Goal: Task Accomplishment & Management: Complete application form

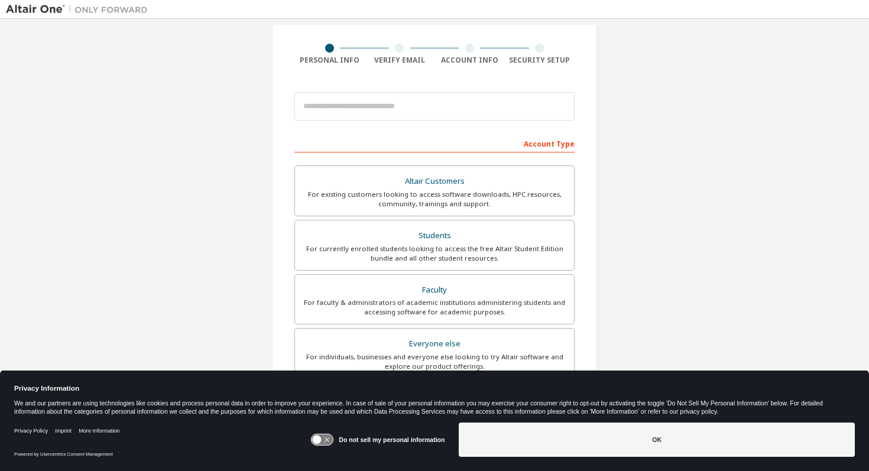
scroll to position [90, 0]
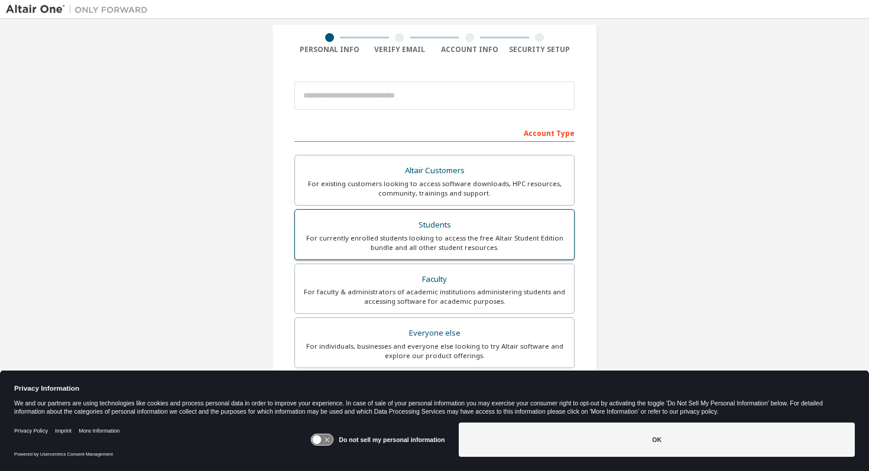
click at [449, 234] on div "For currently enrolled students looking to access the free Altair Student Editi…" at bounding box center [434, 242] width 265 height 19
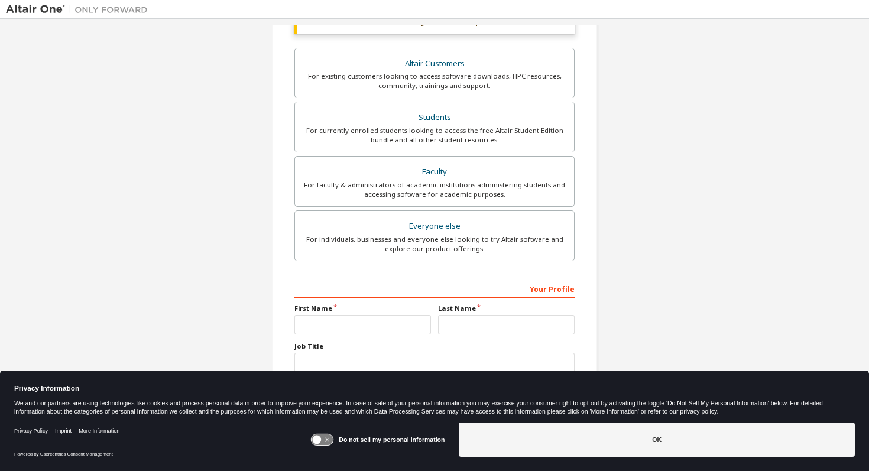
scroll to position [251, 0]
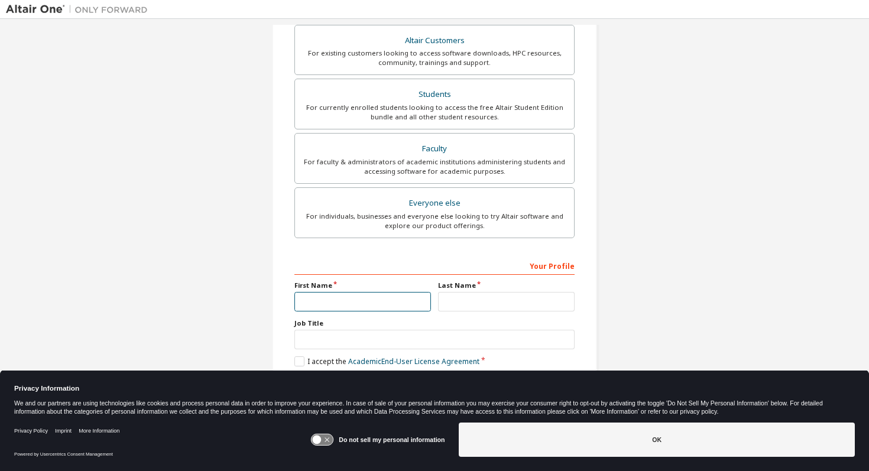
click at [377, 310] on input "text" at bounding box center [362, 302] width 137 height 20
type input "******"
type input "*******"
click at [298, 359] on label "I accept the Academic End-User License Agreement" at bounding box center [386, 361] width 185 height 10
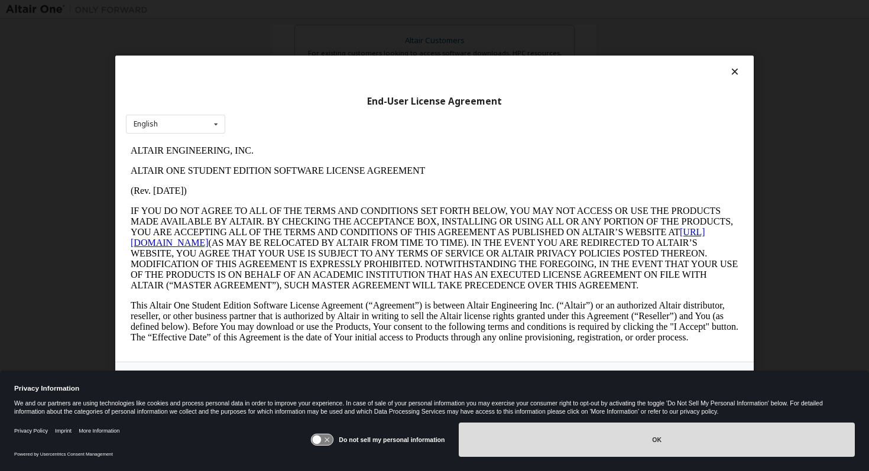
scroll to position [0, 0]
click at [579, 448] on button "OK" at bounding box center [657, 440] width 396 height 34
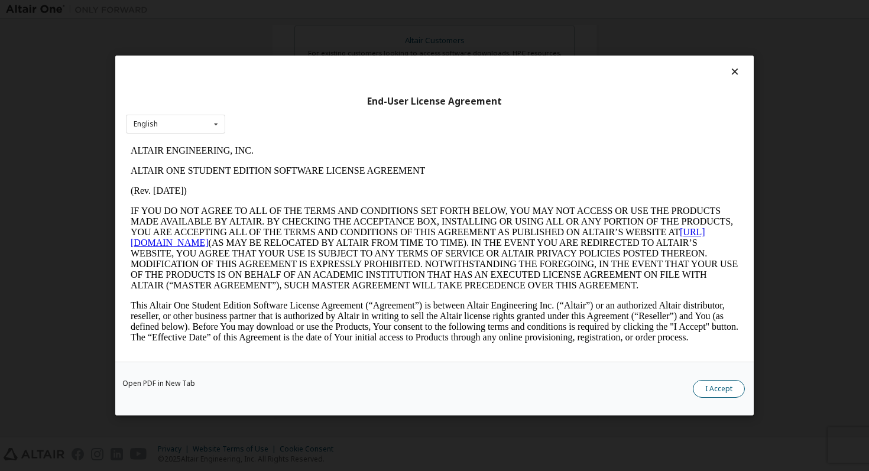
click at [722, 388] on button "I Accept" at bounding box center [719, 389] width 52 height 18
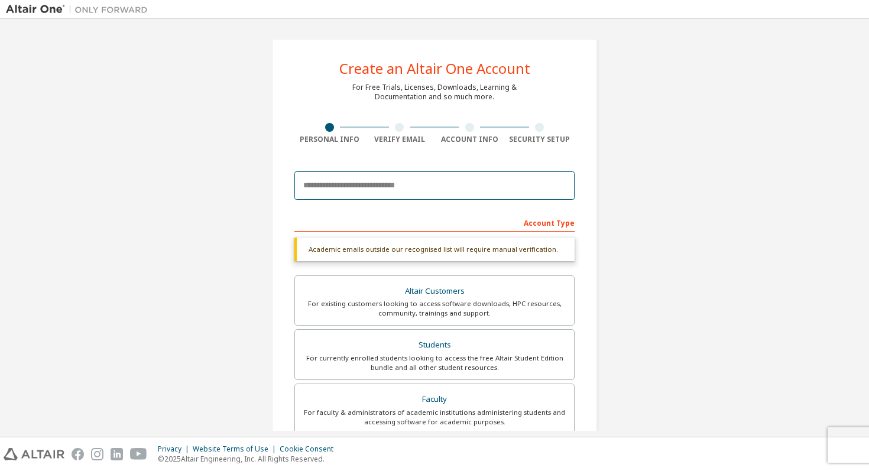
click at [401, 177] on input "email" at bounding box center [434, 185] width 280 height 28
type input "**********"
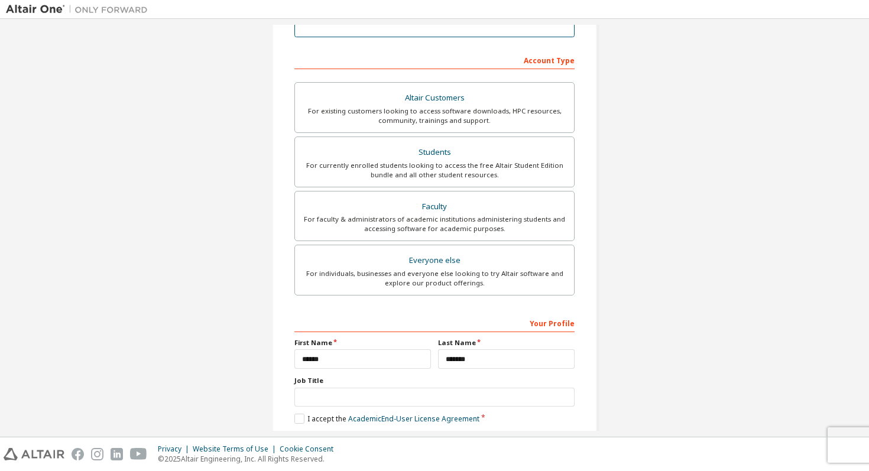
scroll to position [220, 0]
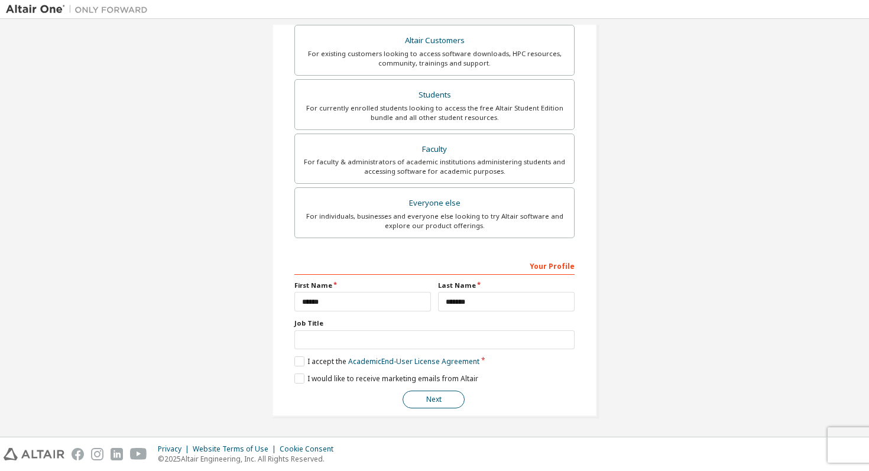
click at [444, 395] on button "Next" at bounding box center [433, 400] width 62 height 18
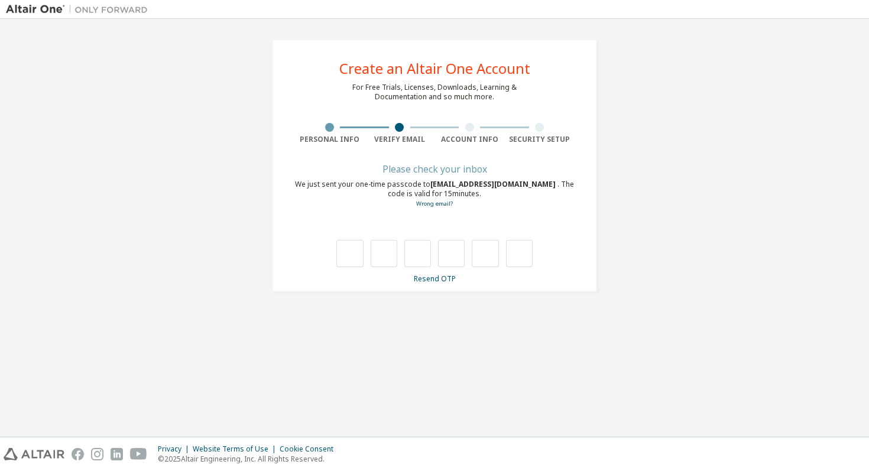
type input "*"
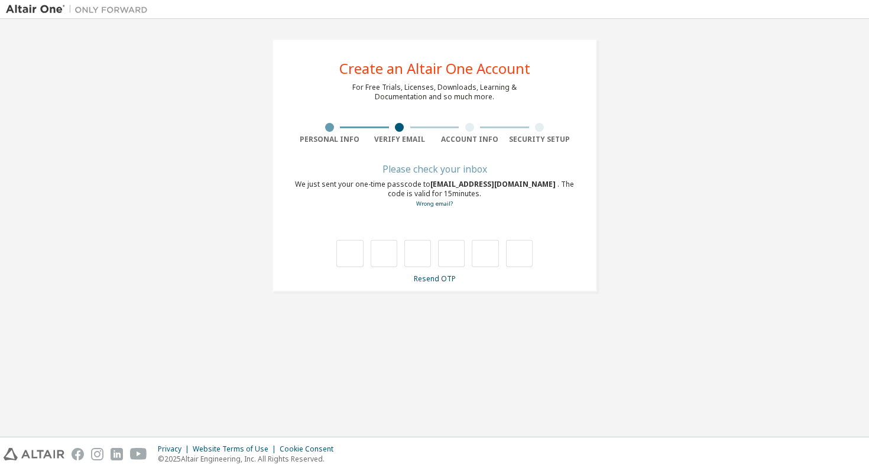
type input "*"
